Goal: Task Accomplishment & Management: Manage account settings

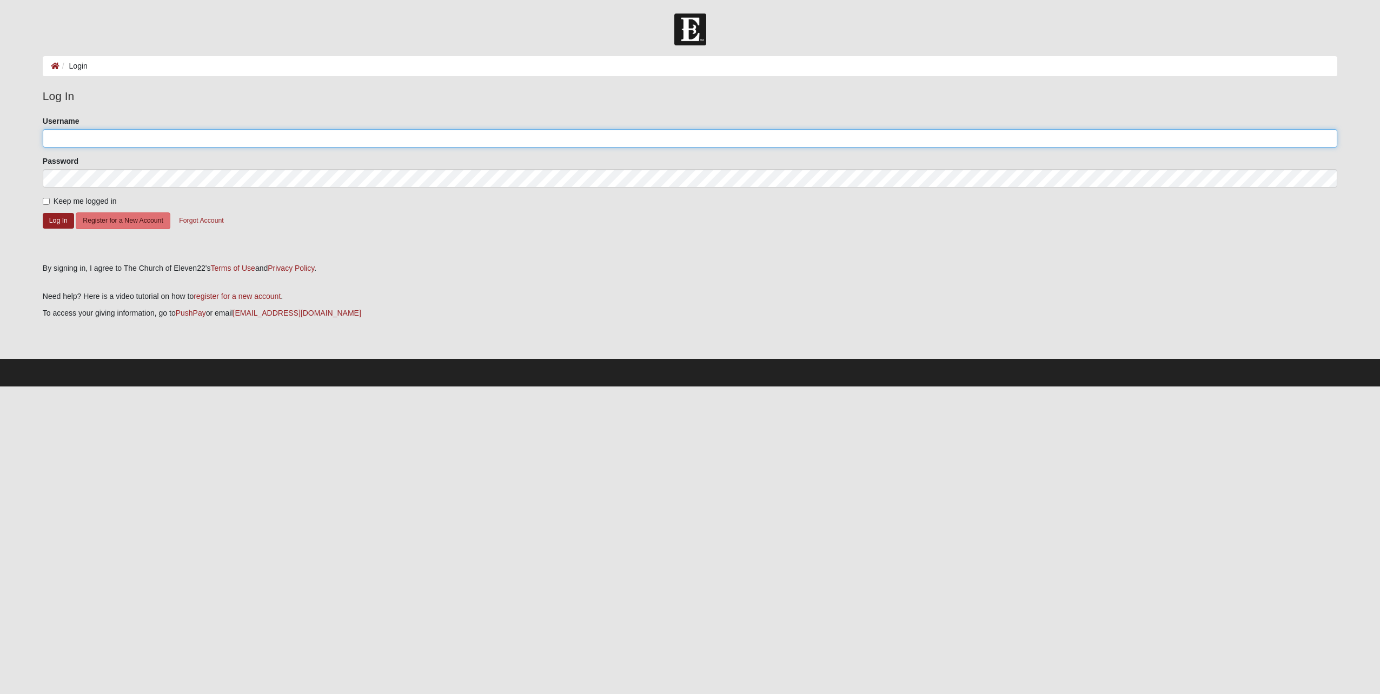
click at [156, 142] on input "Username" at bounding box center [690, 138] width 1294 height 18
click at [53, 220] on button "Log In" at bounding box center [58, 221] width 31 height 16
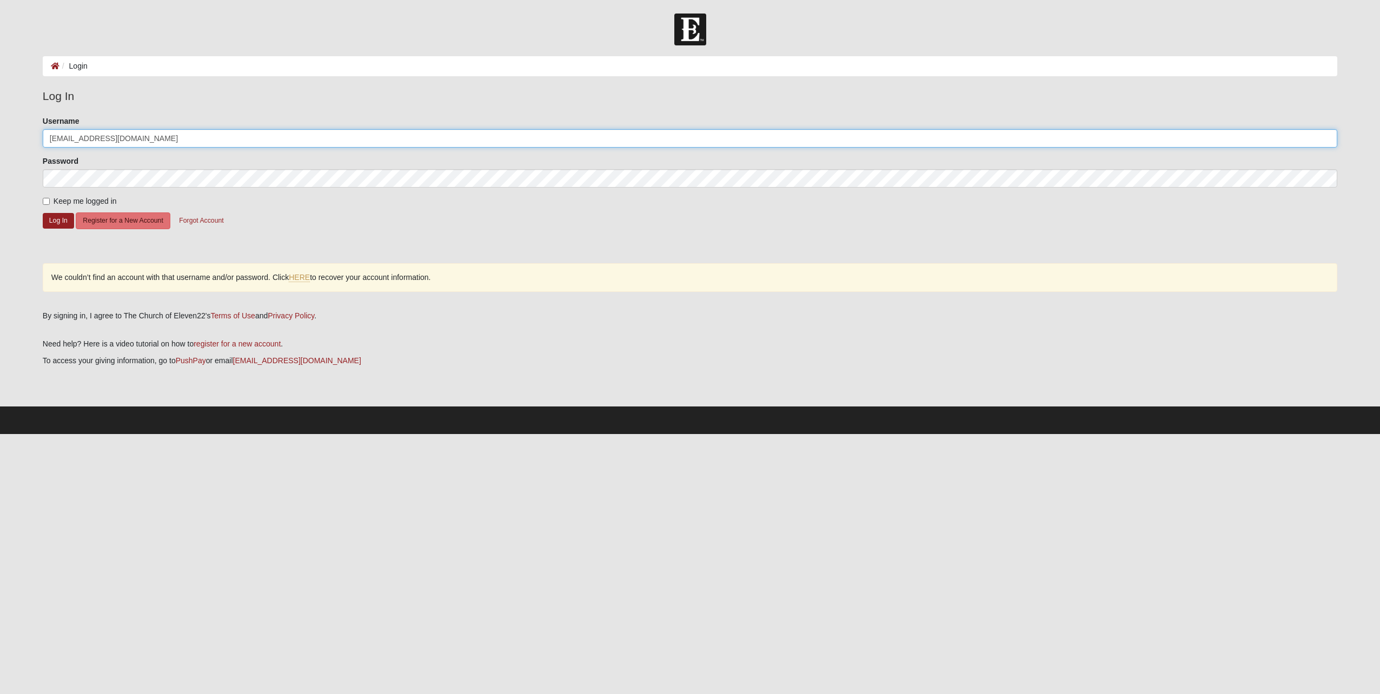
click at [139, 141] on input "[EMAIL_ADDRESS][DOMAIN_NAME]" at bounding box center [690, 138] width 1294 height 18
type input "gwballance"
click at [138, 108] on fieldset "Log In Please correct the following: Username gwballance Password Keep me logge…" at bounding box center [690, 195] width 1294 height 215
click at [56, 222] on button "Log In" at bounding box center [58, 221] width 31 height 16
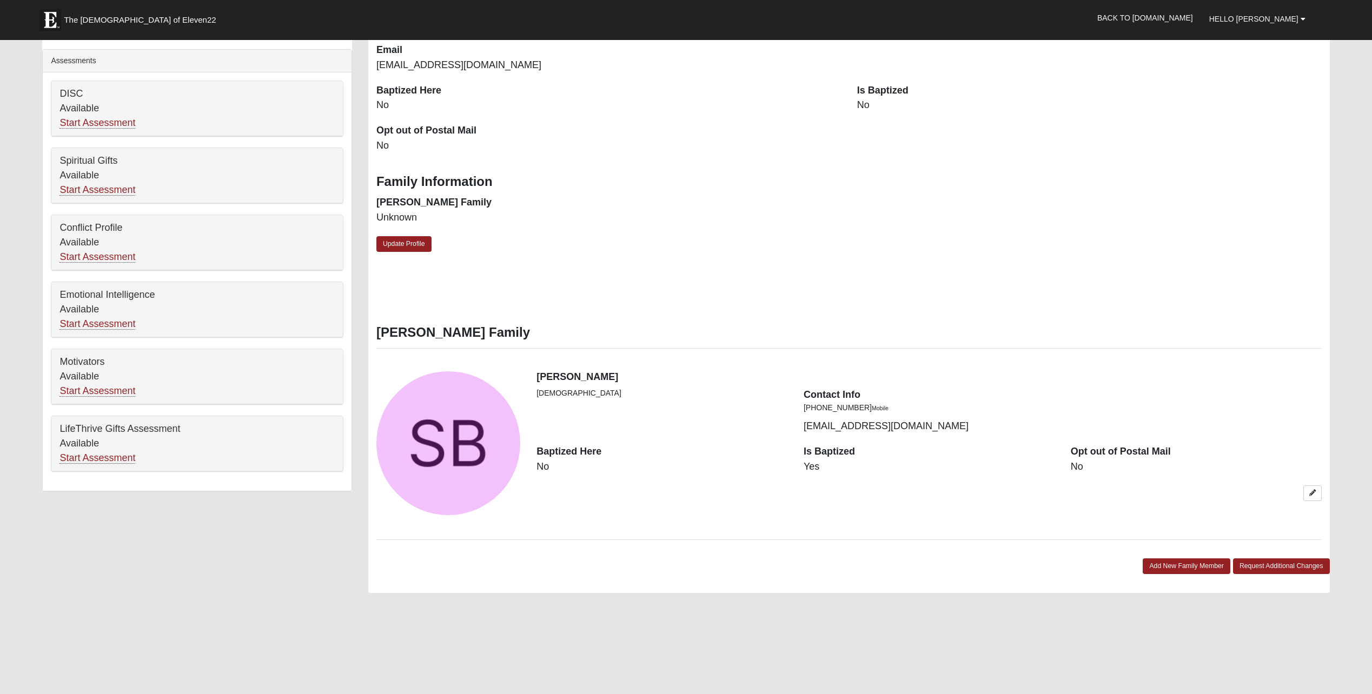
scroll to position [324, 0]
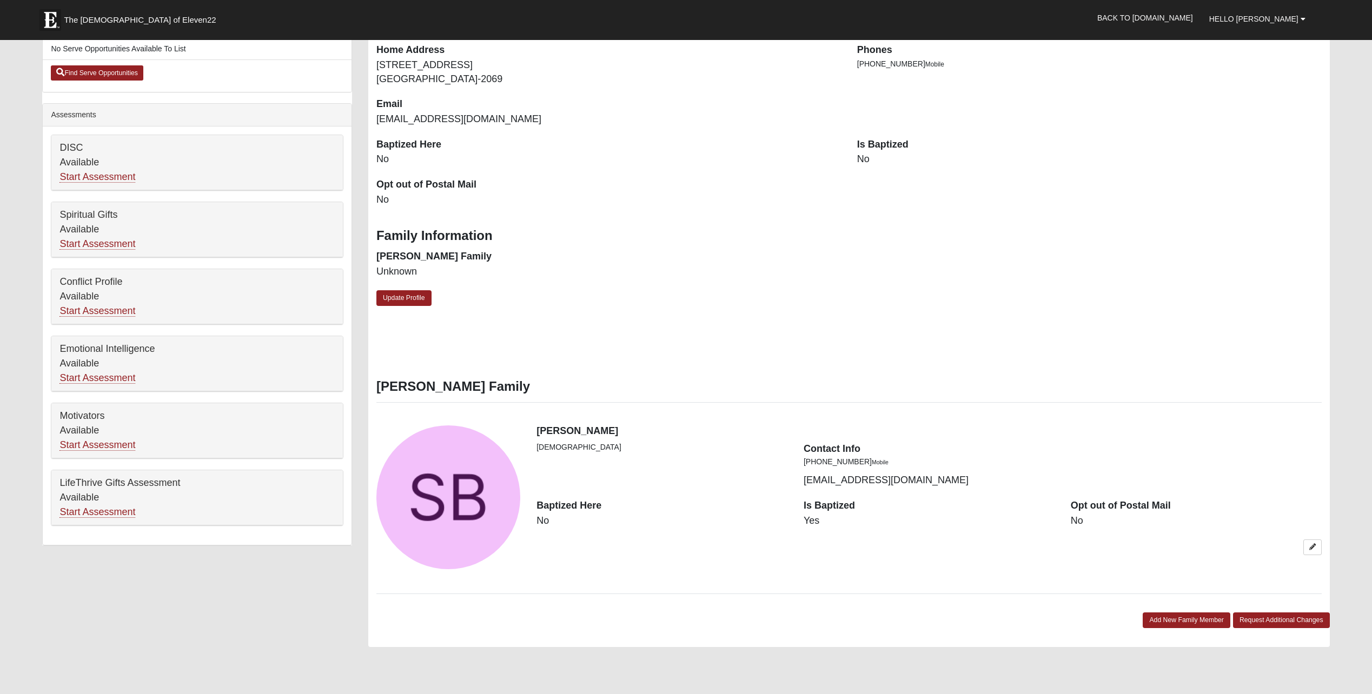
click at [542, 520] on dd "No" at bounding box center [661, 521] width 251 height 14
click at [569, 508] on dt "Baptized Here" at bounding box center [661, 506] width 251 height 14
click at [1314, 549] on icon at bounding box center [1312, 547] width 6 height 6
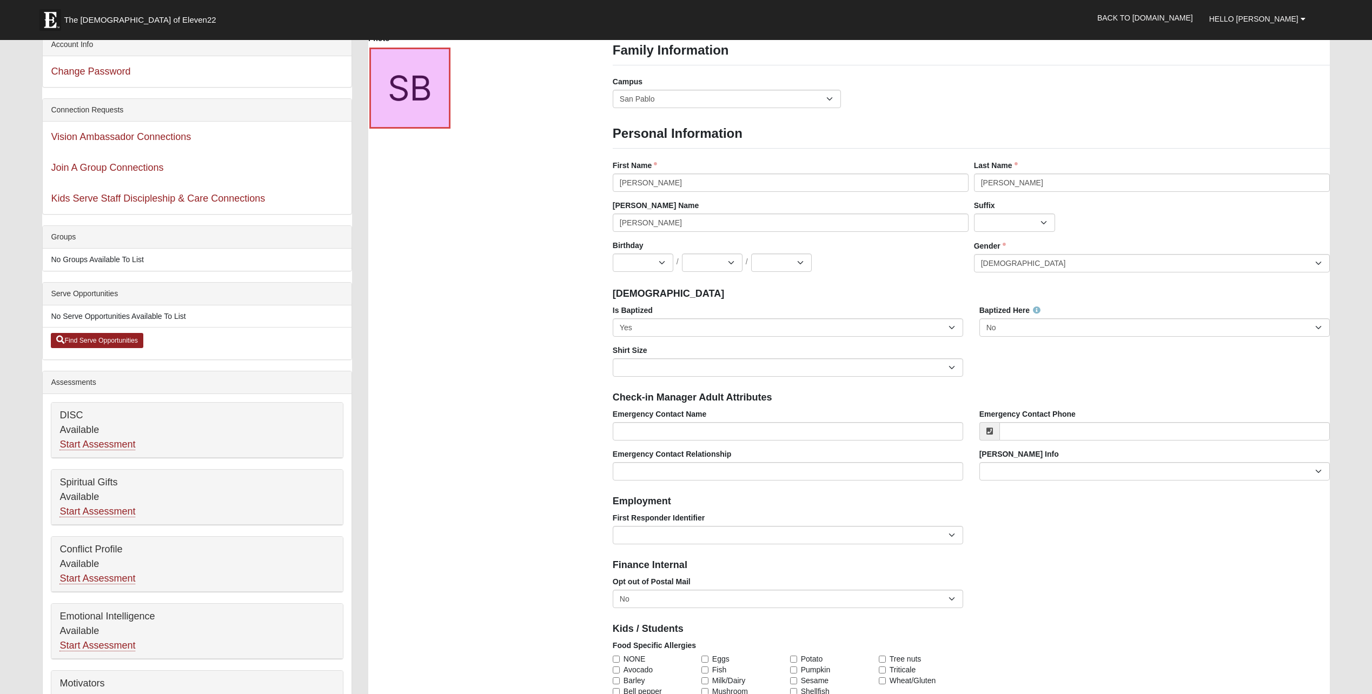
scroll to position [54, 0]
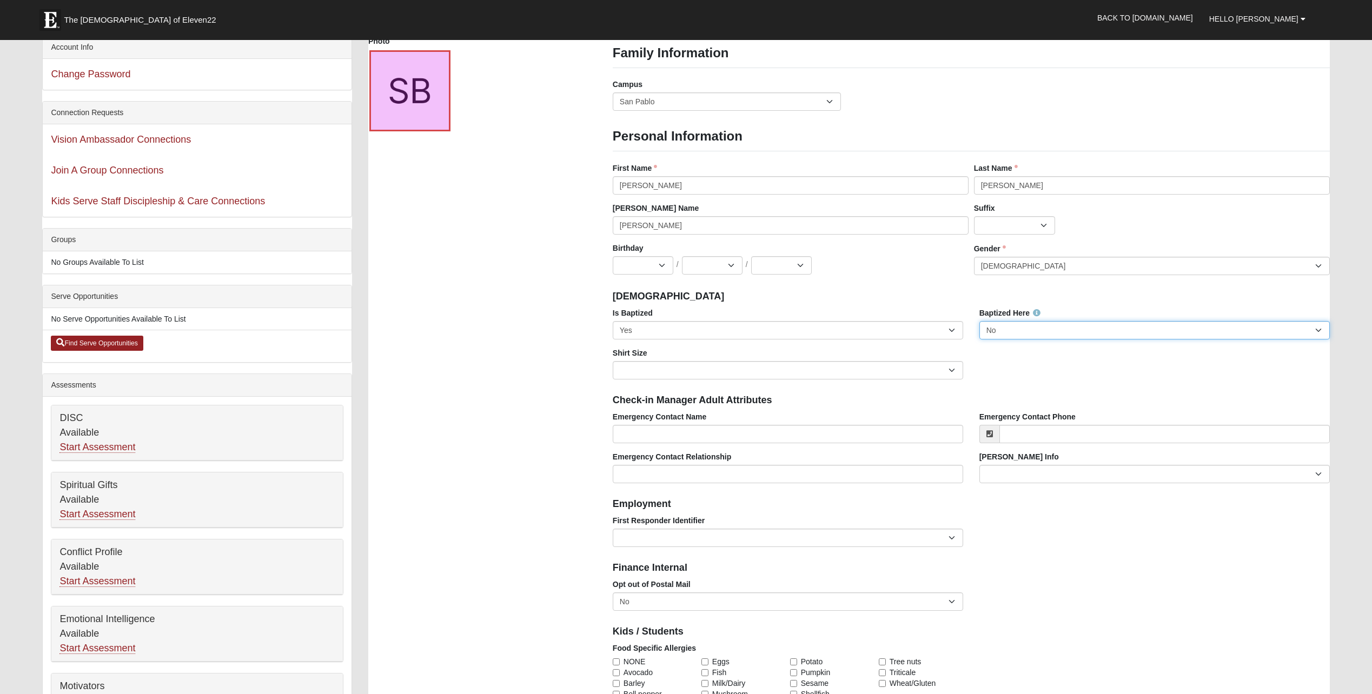
click at [1018, 329] on select "No Yes" at bounding box center [1154, 330] width 350 height 18
select select "True"
click at [979, 321] on select "No Yes" at bounding box center [1154, 330] width 350 height 18
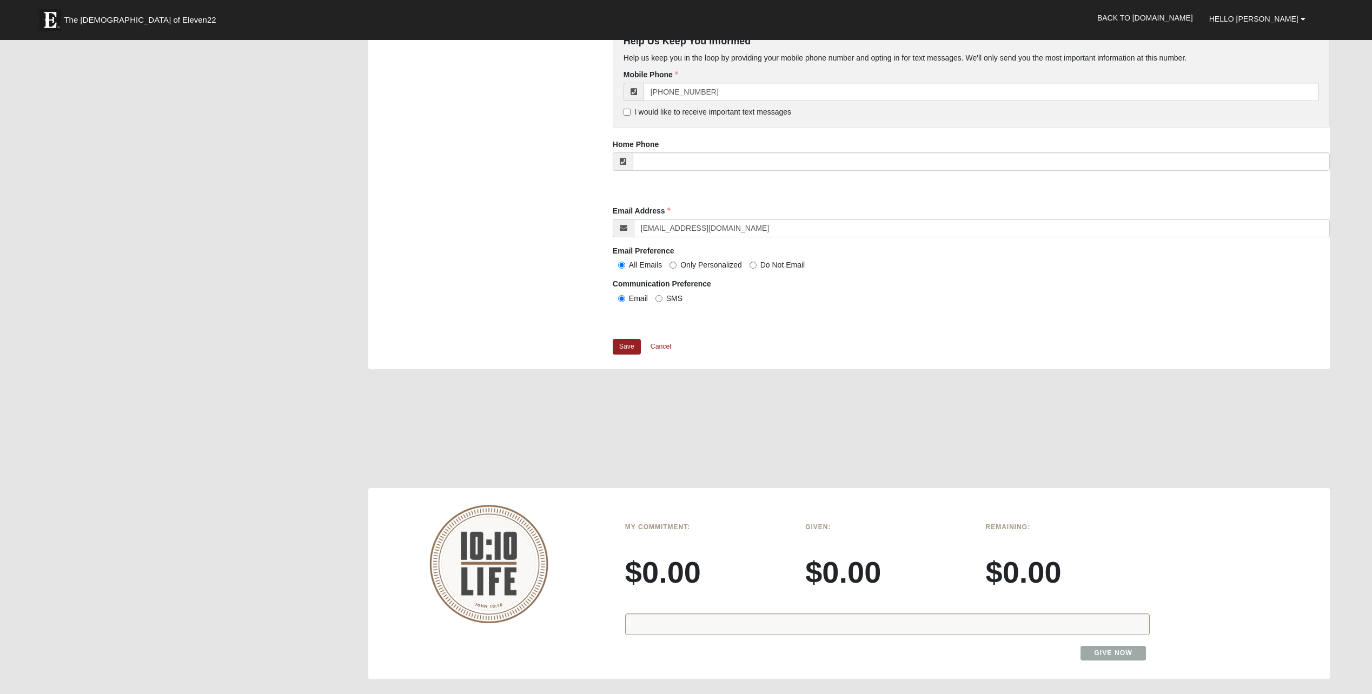
scroll to position [919, 0]
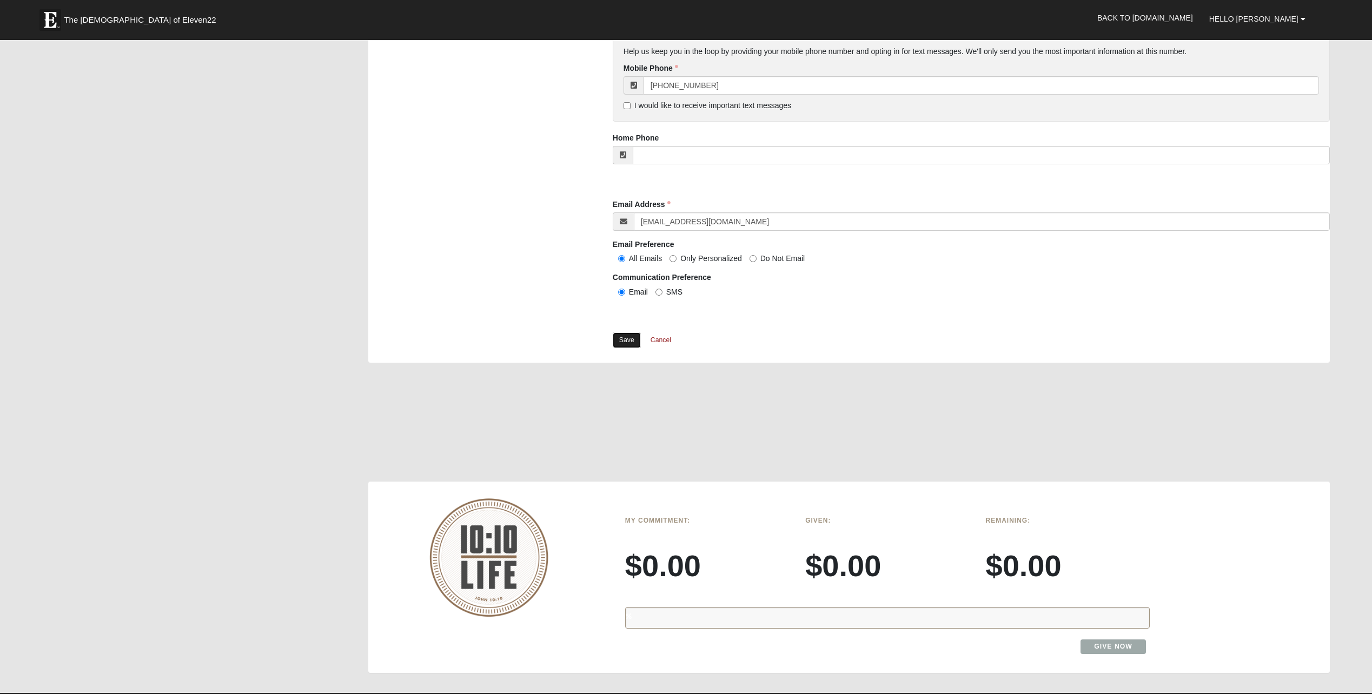
click at [622, 338] on link "Save" at bounding box center [627, 340] width 28 height 16
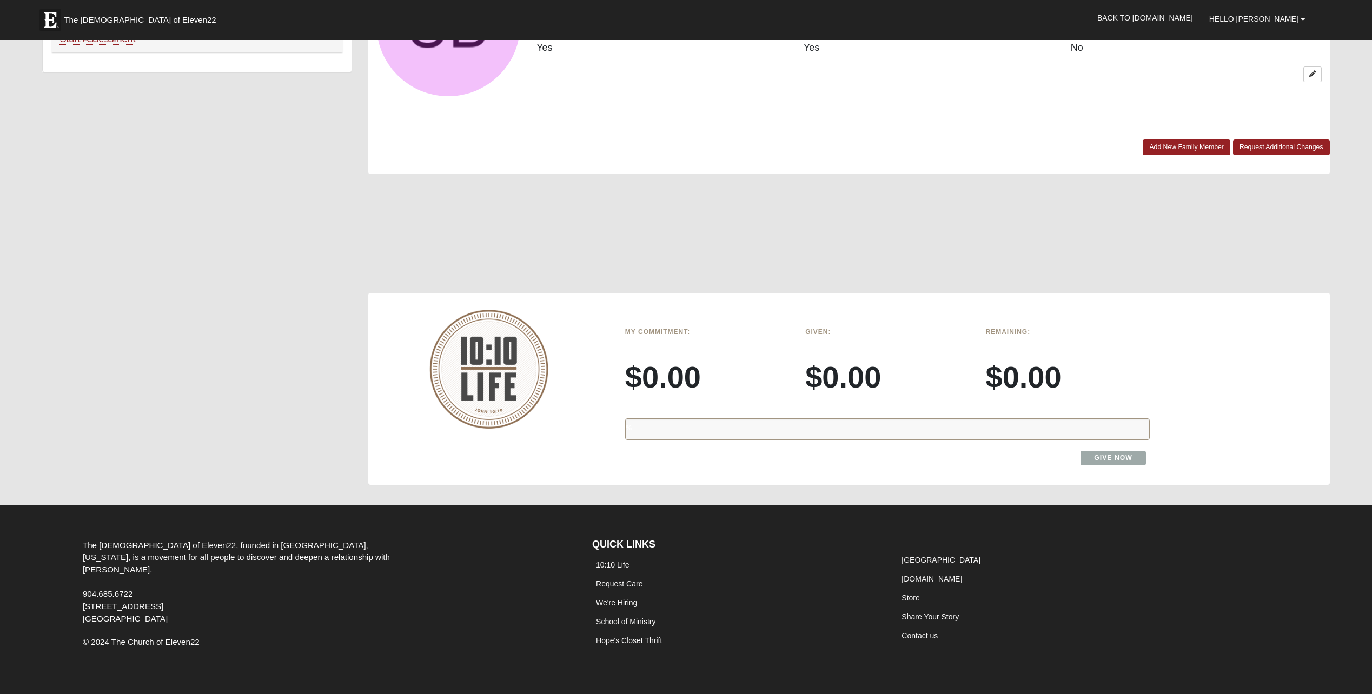
scroll to position [826, 0]
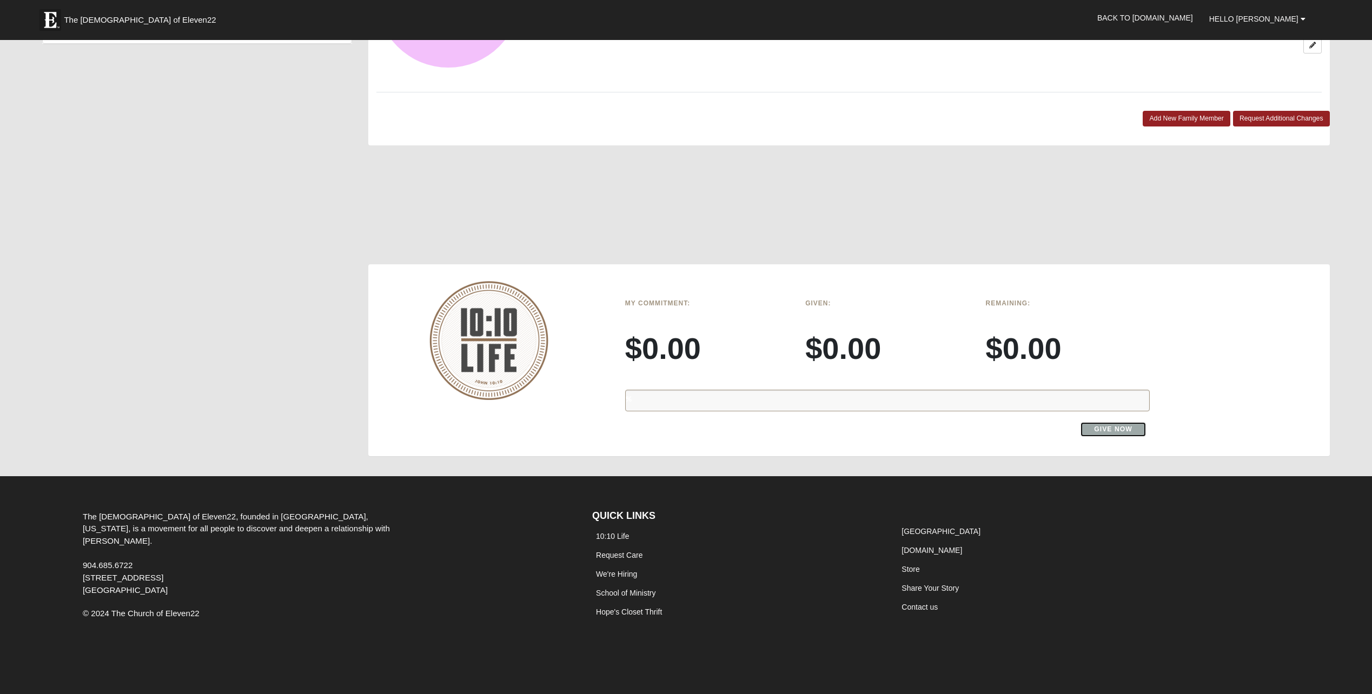
click at [1118, 429] on link "Give Now" at bounding box center [1112, 429] width 65 height 15
